Goal: Task Accomplishment & Management: Manage account settings

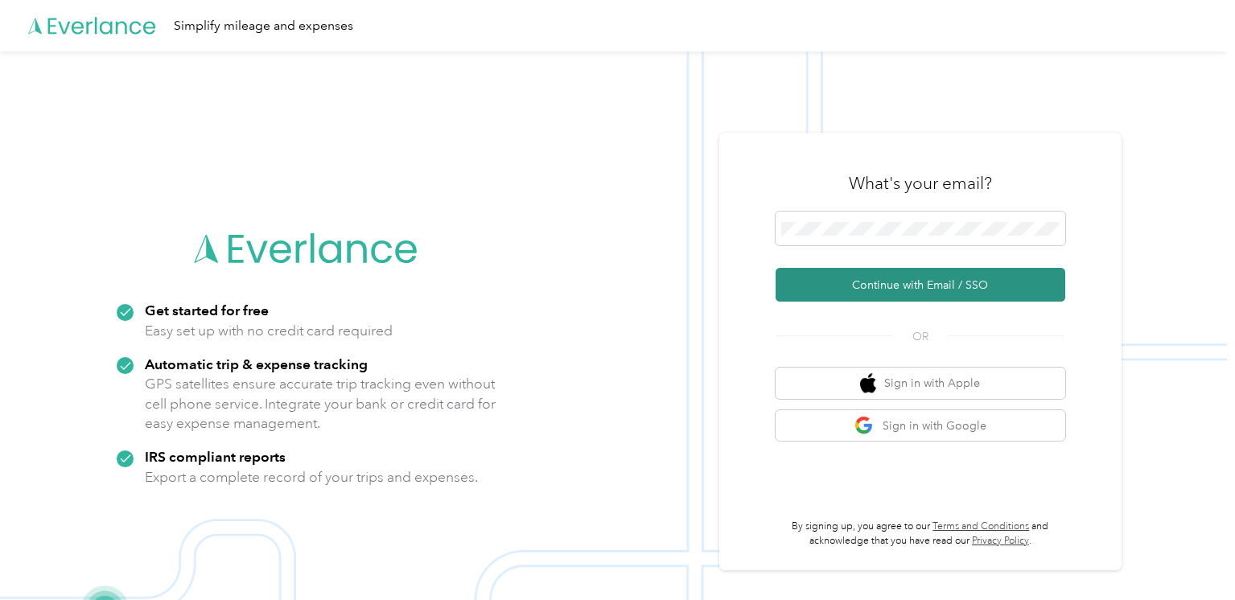
click at [909, 283] on button "Continue with Email / SSO" at bounding box center [920, 285] width 290 height 34
click at [931, 286] on button "Continue with Email / SSO" at bounding box center [920, 285] width 290 height 34
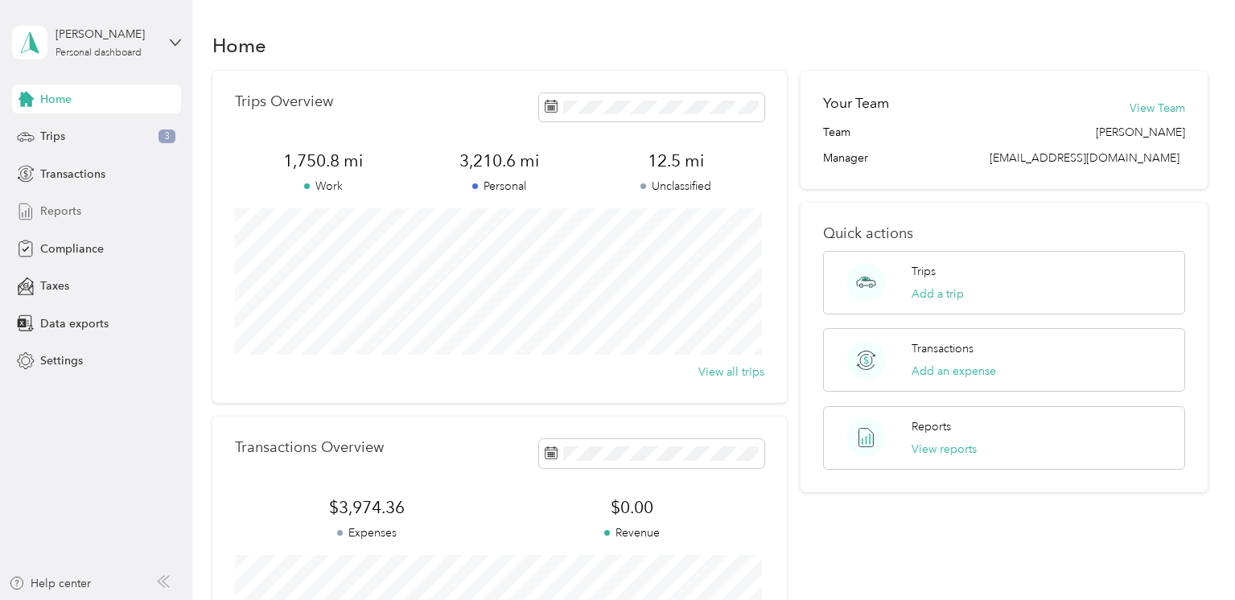
click at [63, 207] on span "Reports" at bounding box center [60, 211] width 41 height 17
